Goal: Task Accomplishment & Management: Manage account settings

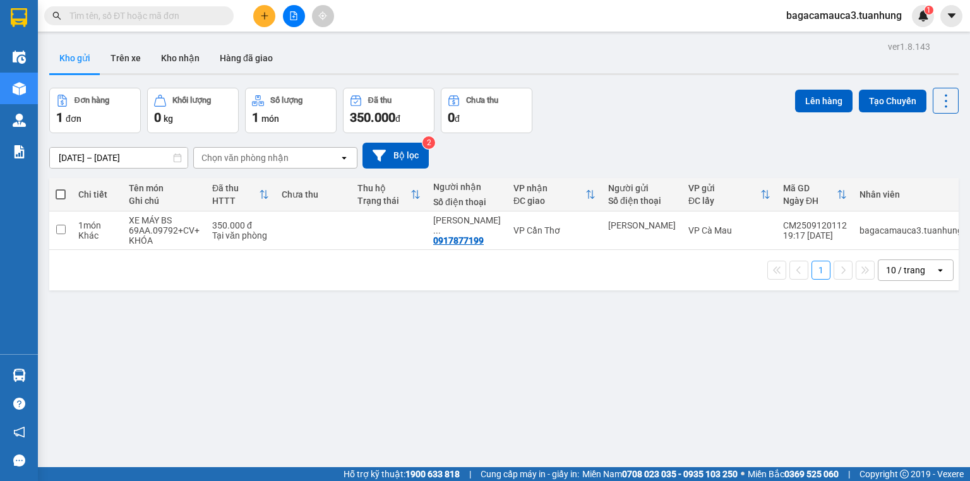
click at [850, 18] on span "bagacamauca3.tuanhung" at bounding box center [844, 16] width 136 height 16
click at [855, 33] on span "Đăng xuất" at bounding box center [851, 39] width 108 height 14
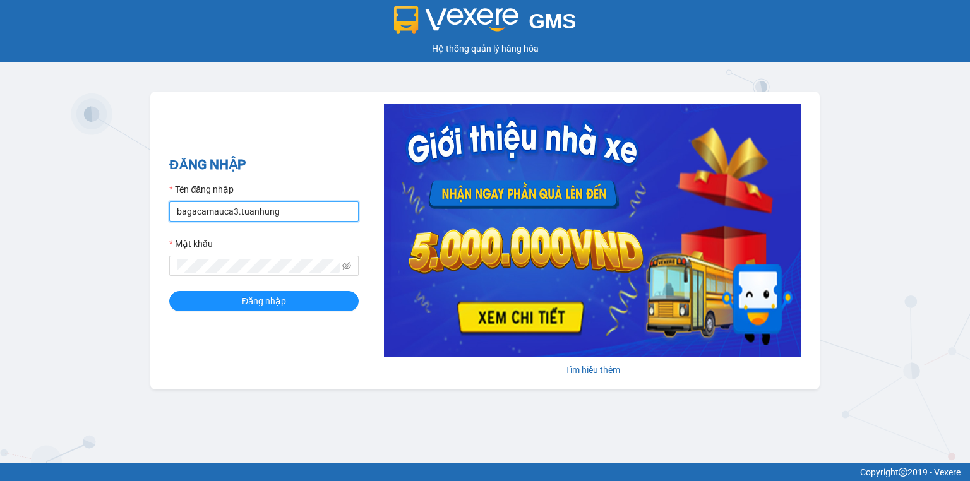
click at [346, 217] on input "bagacamauca3.tuanhung" at bounding box center [264, 212] width 190 height 20
type input "bagacamauca1.tuanhung"
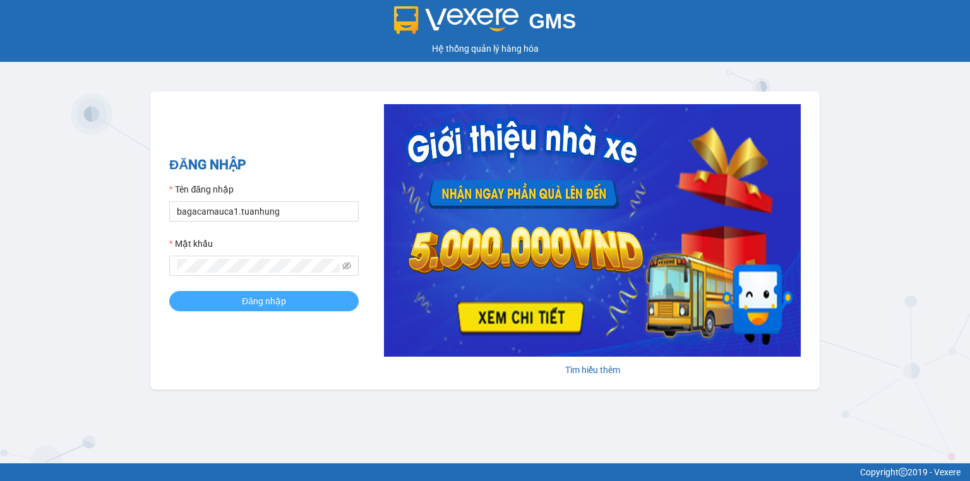
click at [309, 293] on button "Đăng nhập" at bounding box center [264, 301] width 190 height 20
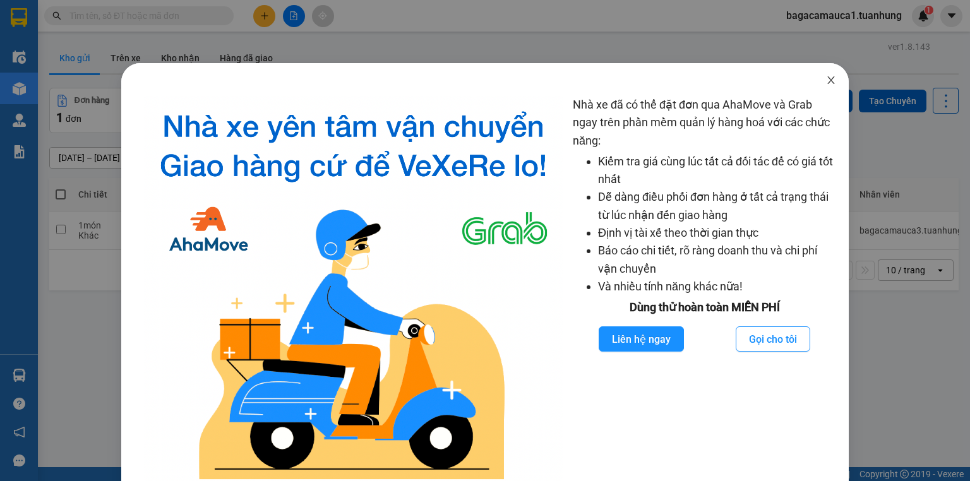
click at [826, 76] on icon "close" at bounding box center [831, 80] width 10 height 10
